Goal: Information Seeking & Learning: Find specific page/section

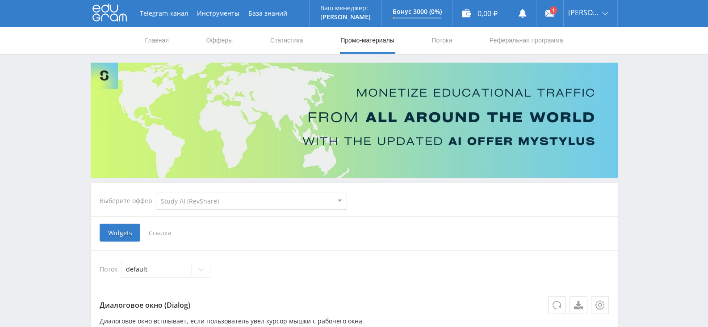
select select "376"
click at [479, 11] on div "0,00 ₽" at bounding box center [481, 13] width 56 height 27
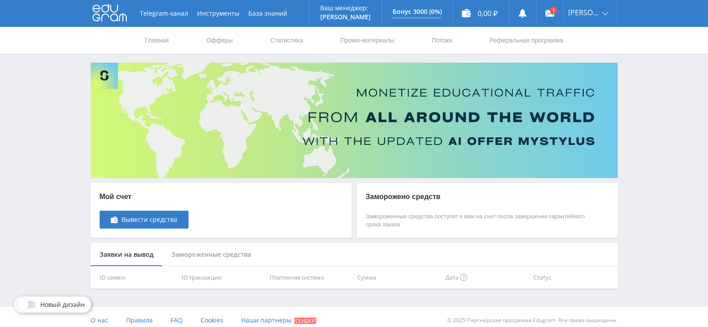
click at [122, 13] on icon at bounding box center [109, 13] width 34 height 18
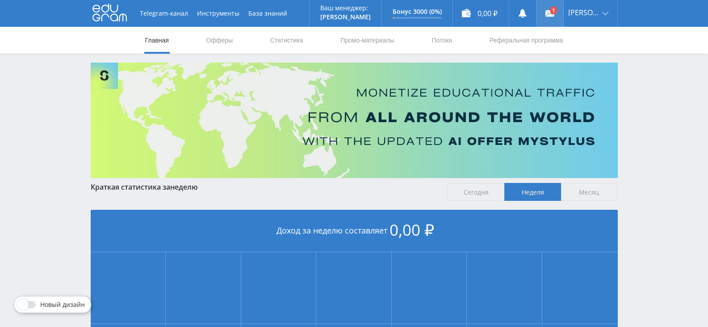
click at [563, 10] on link at bounding box center [549, 13] width 27 height 27
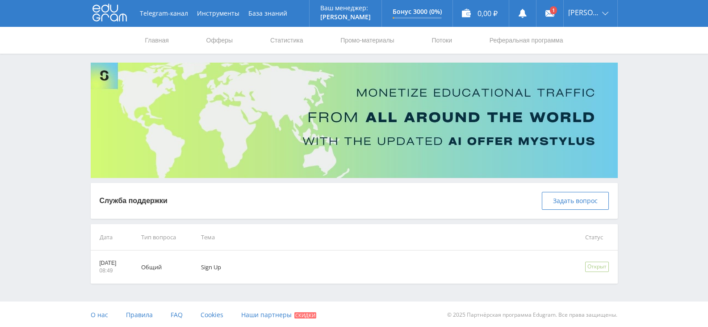
scroll to position [1, 0]
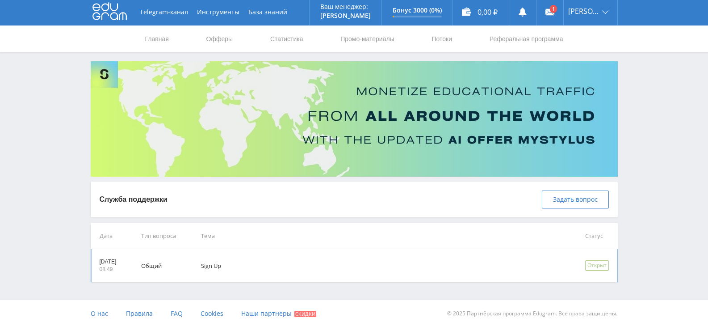
click at [240, 264] on td "Sign Up" at bounding box center [380, 265] width 384 height 33
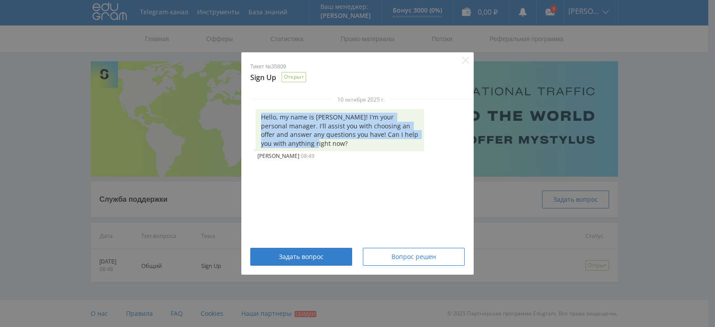
drag, startPoint x: 304, startPoint y: 143, endPoint x: 260, endPoint y: 116, distance: 51.8
click at [260, 116] on div "Hello, my name is [PERSON_NAME]! I'm your personal manager. I'll assist you wit…" at bounding box center [340, 130] width 168 height 42
copy div "Hello, my name is [PERSON_NAME]! I'm your personal manager. I'll assist you wit…"
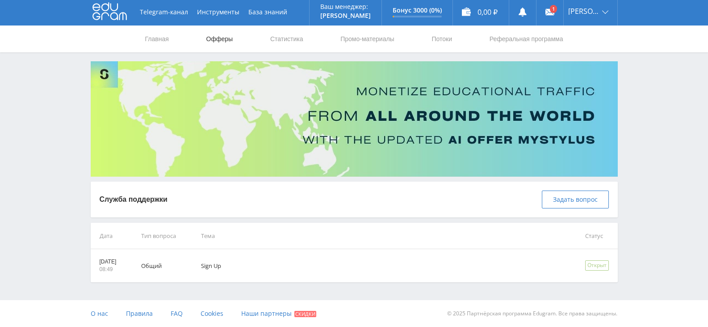
click at [213, 42] on link "Офферы" at bounding box center [219, 38] width 29 height 27
